Goal: Check status: Check status

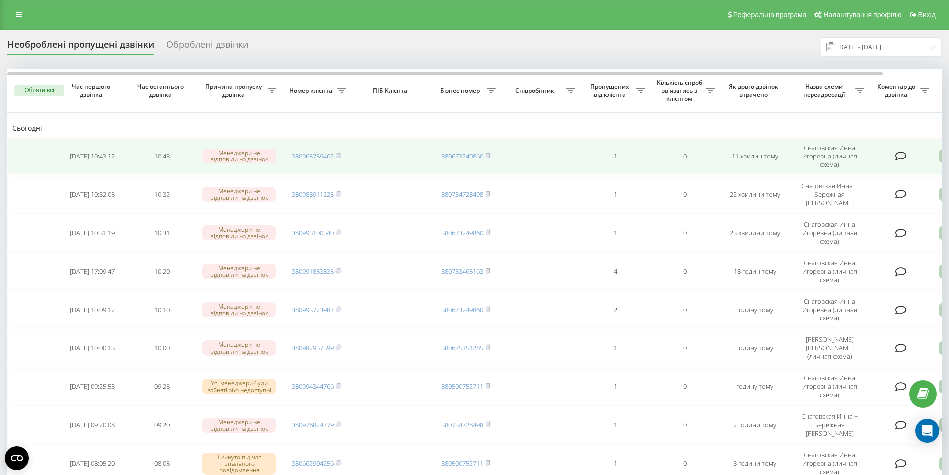
scroll to position [50, 0]
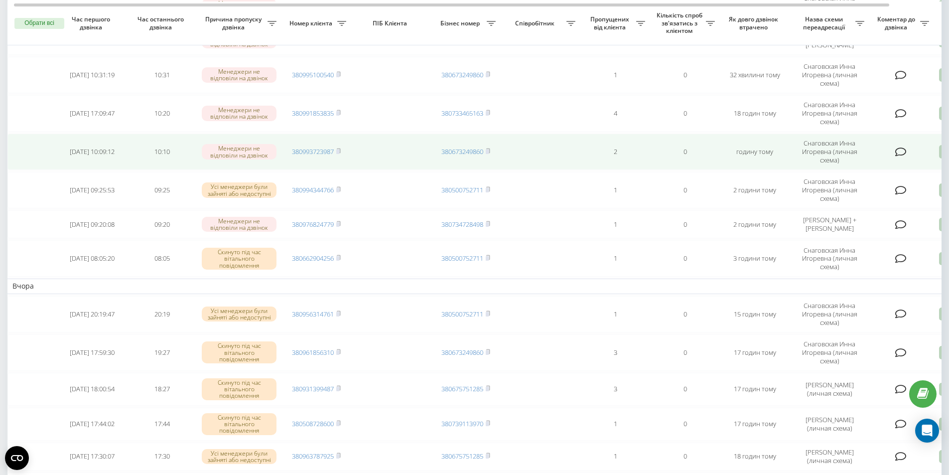
scroll to position [199, 0]
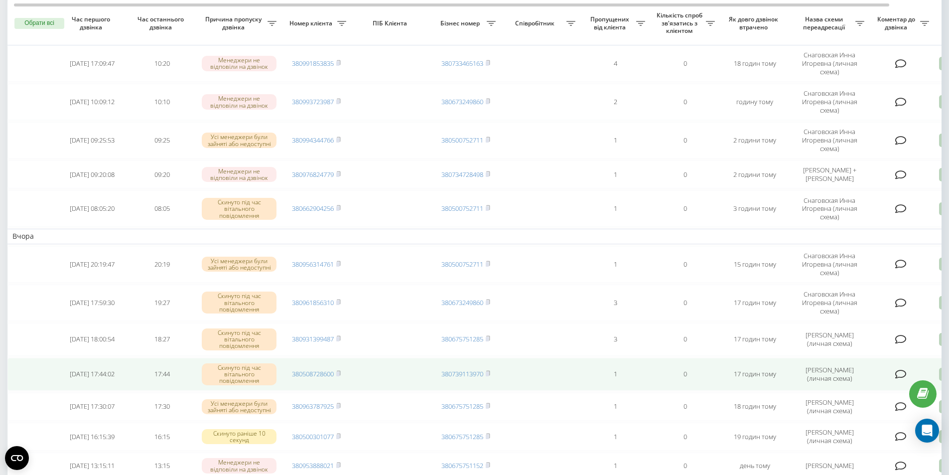
click at [941, 380] on icon at bounding box center [945, 374] width 12 height 13
click at [869, 390] on div "Не вдалося зв'язатися" at bounding box center [903, 390] width 186 height 18
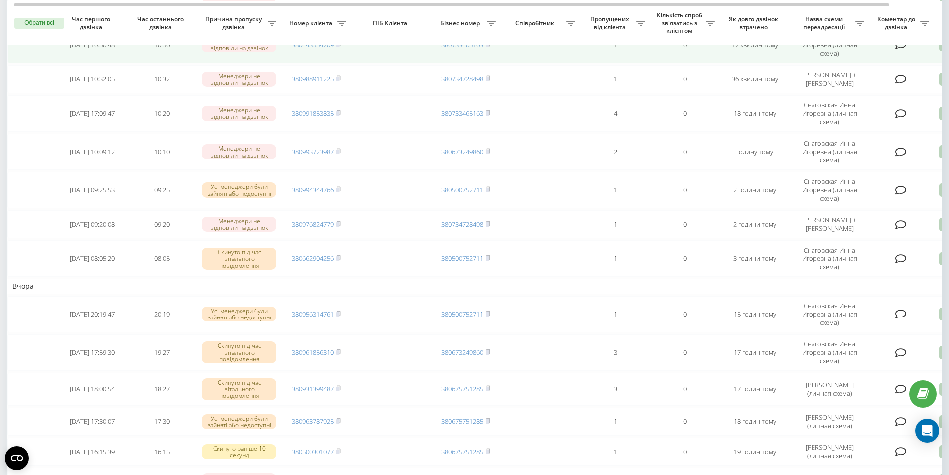
scroll to position [199, 0]
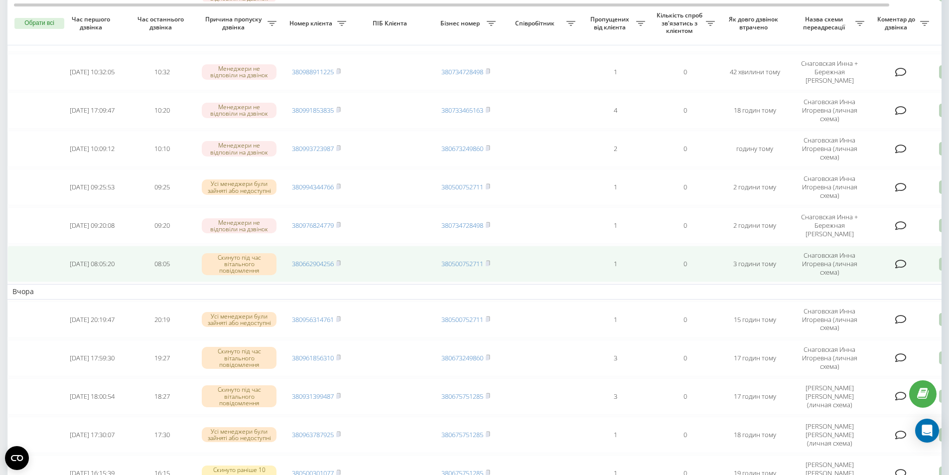
scroll to position [349, 0]
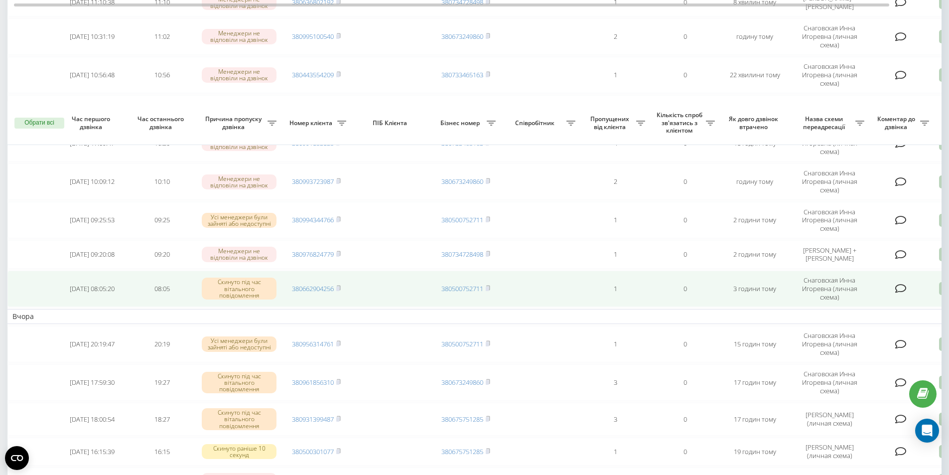
scroll to position [249, 0]
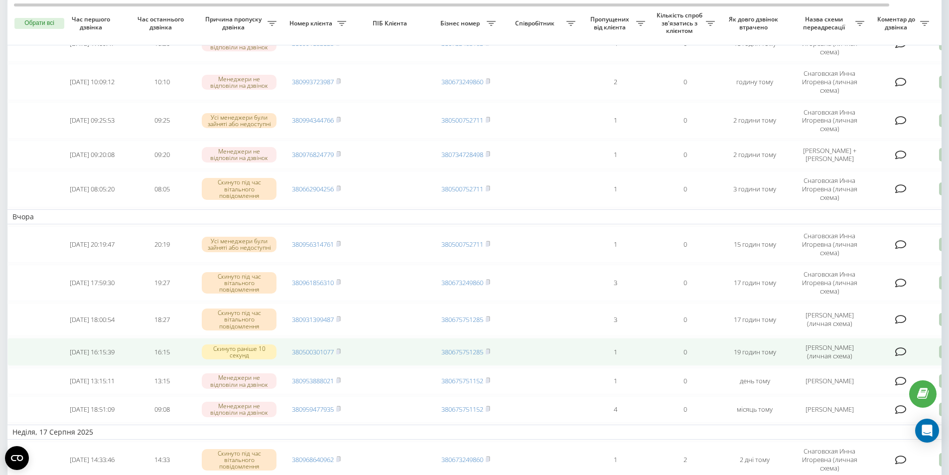
click at [941, 359] on icon at bounding box center [945, 351] width 12 height 13
click at [884, 372] on span "Не вдалося зв'язатися" at bounding box center [856, 367] width 76 height 9
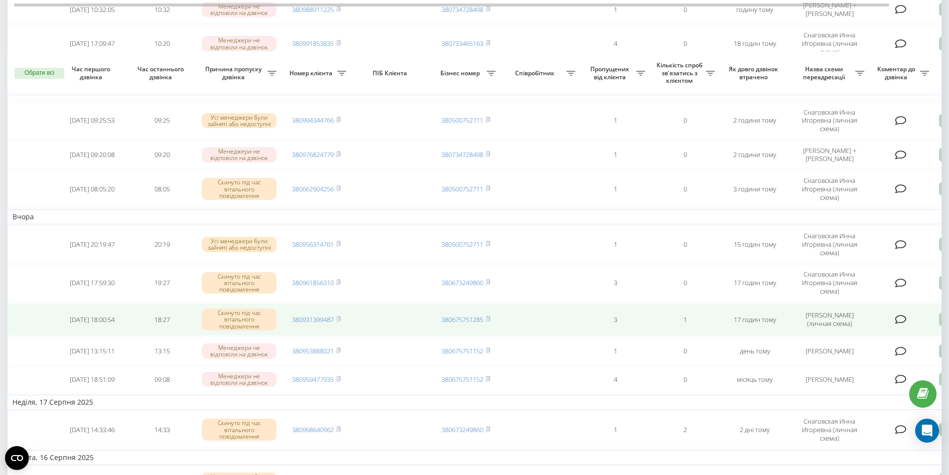
scroll to position [299, 0]
